Goal: Use online tool/utility: Utilize a website feature to perform a specific function

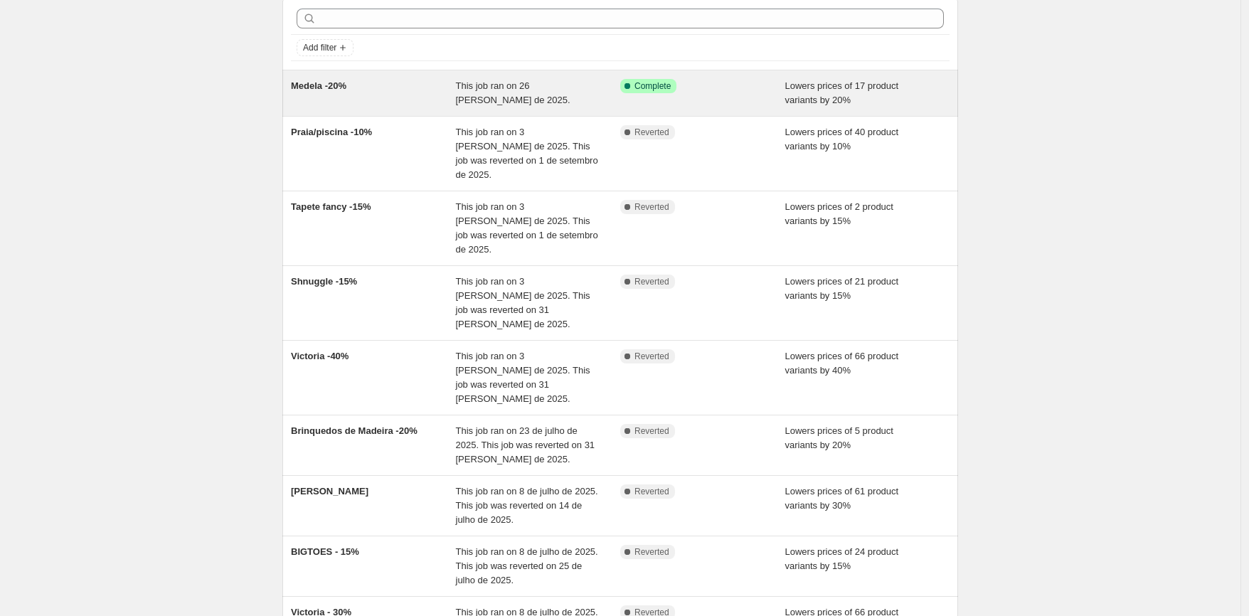
scroll to position [67, 0]
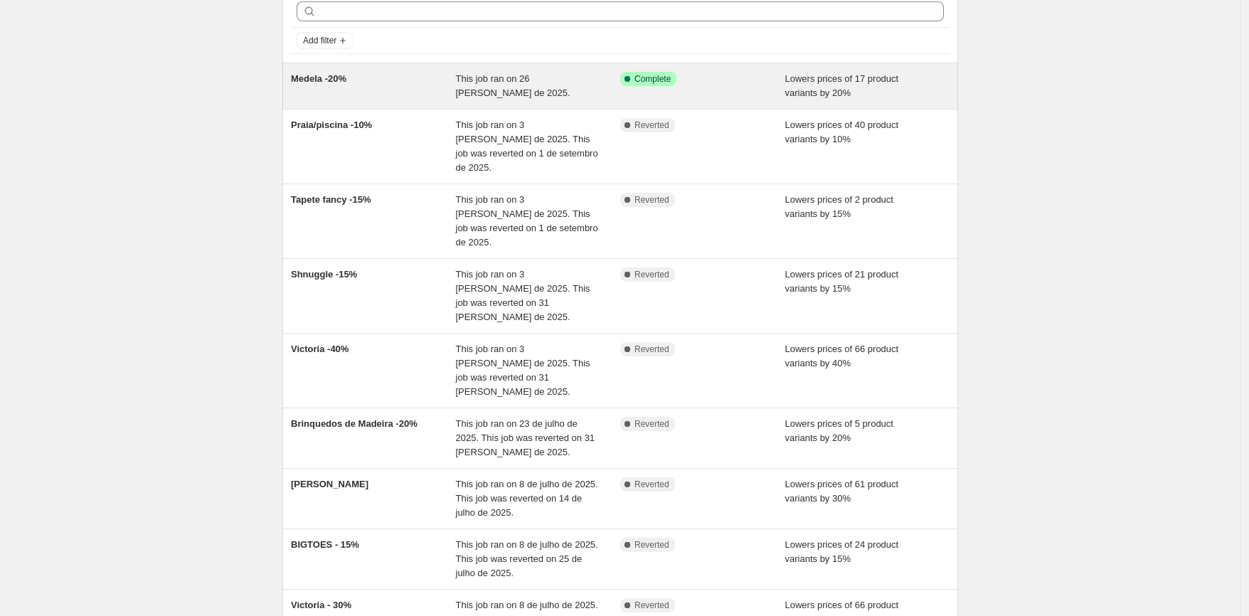
click at [684, 68] on div "Medela -20% This job ran on 26 de agosto de 2025. Success Complete Complete Low…" at bounding box center [620, 86] width 676 height 46
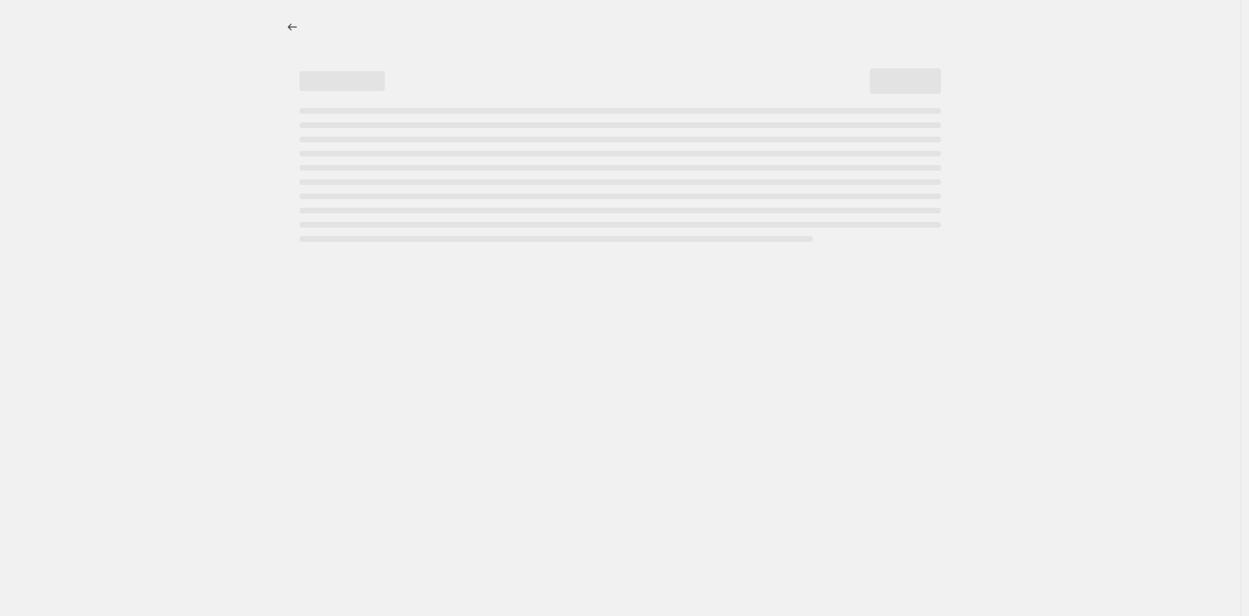
select select "percentage"
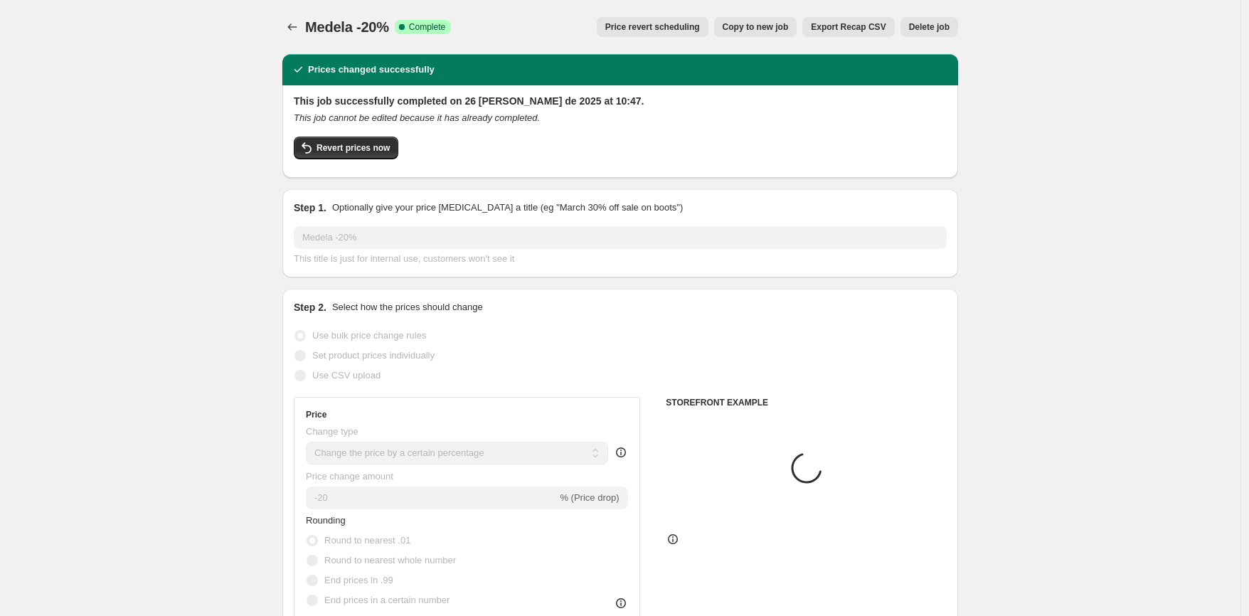
select select "vendor"
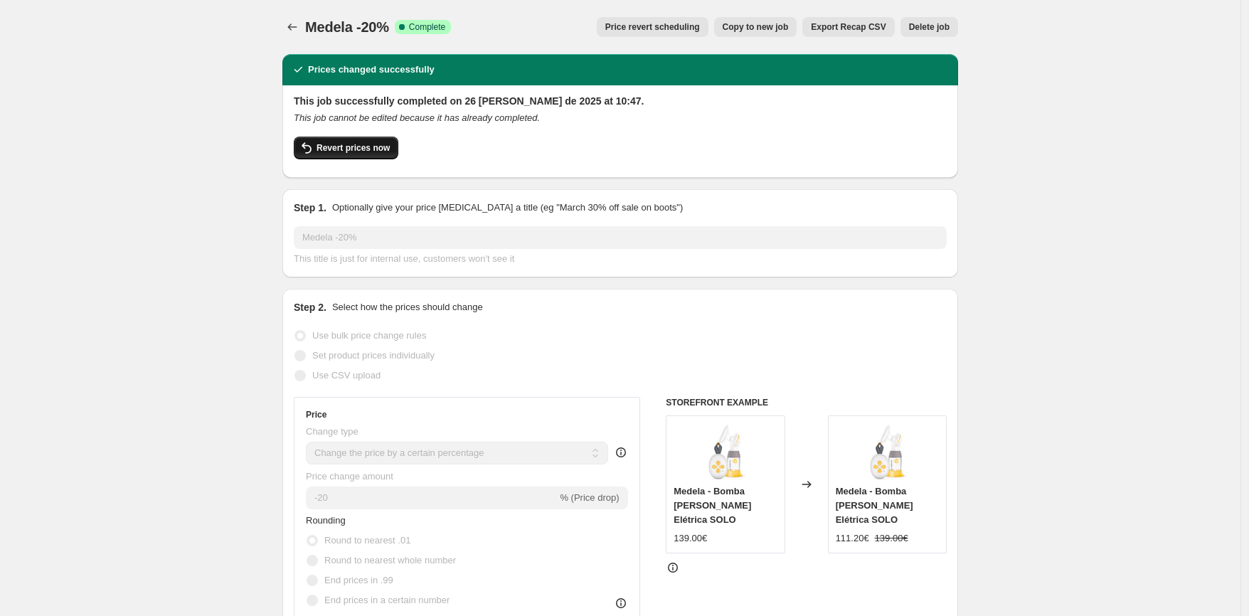
click at [361, 149] on span "Revert prices now" at bounding box center [353, 147] width 73 height 11
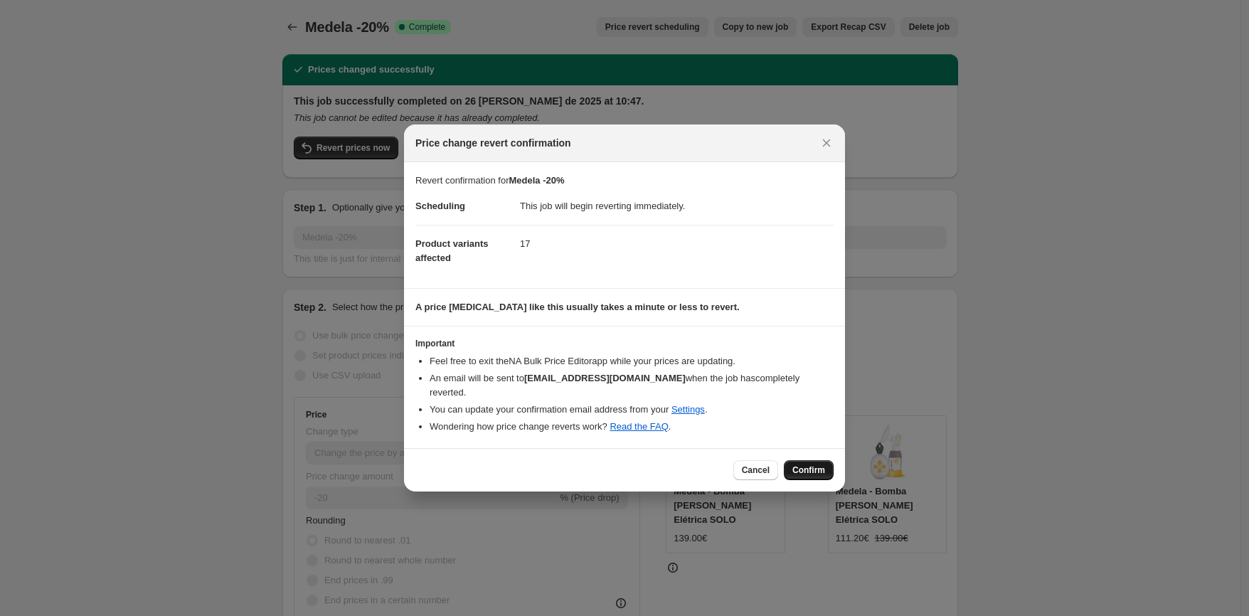
click at [824, 468] on span "Confirm" at bounding box center [808, 469] width 33 height 11
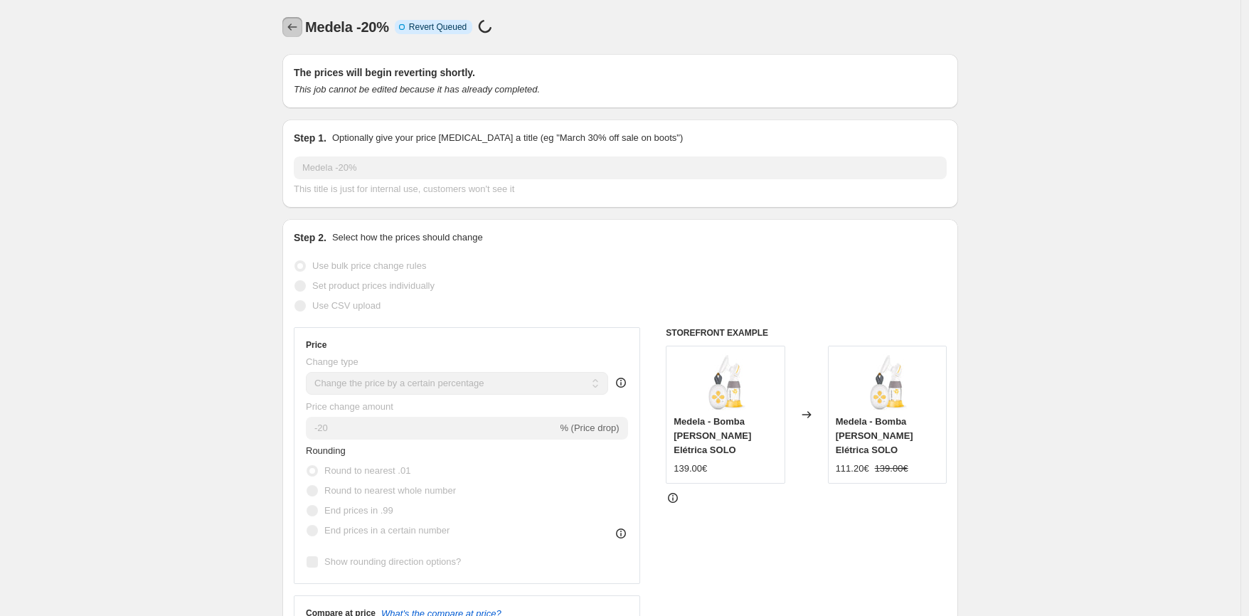
click at [302, 20] on button "Price change jobs" at bounding box center [292, 27] width 20 height 20
